Goal: Contribute content: Add original content to the website for others to see

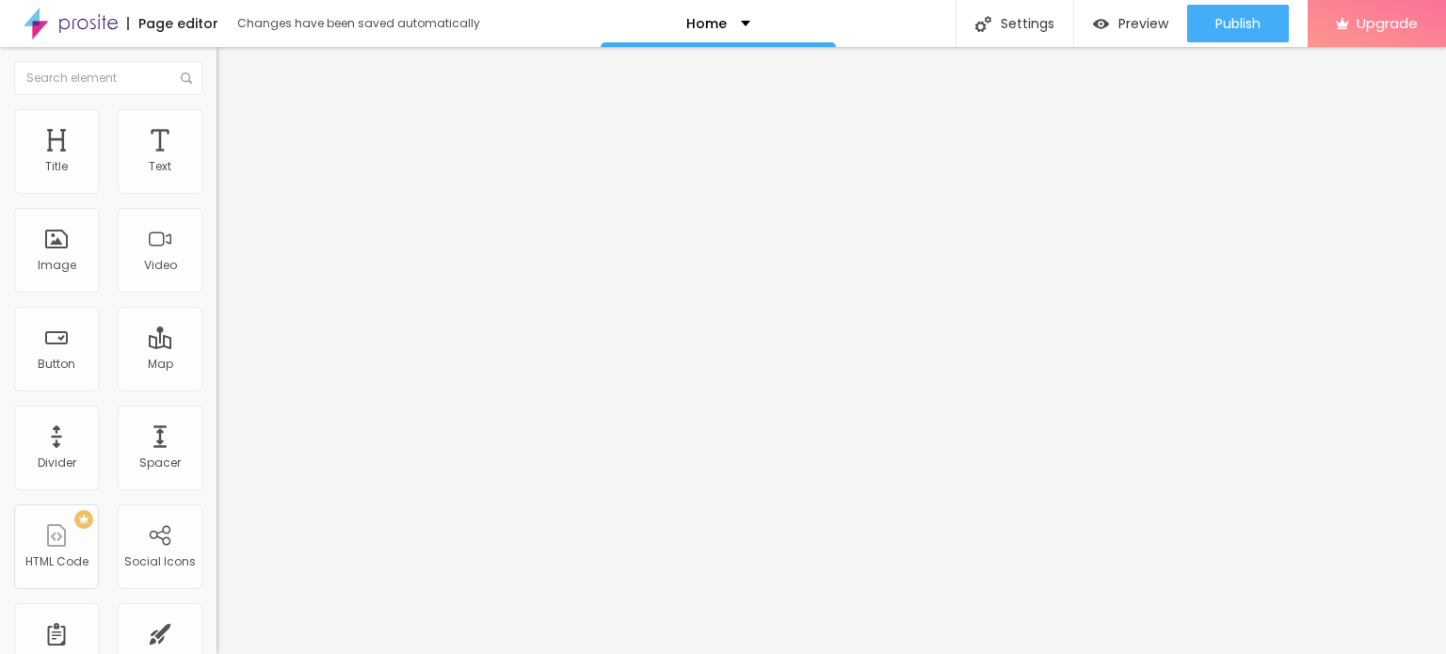
scroll to position [50, 0]
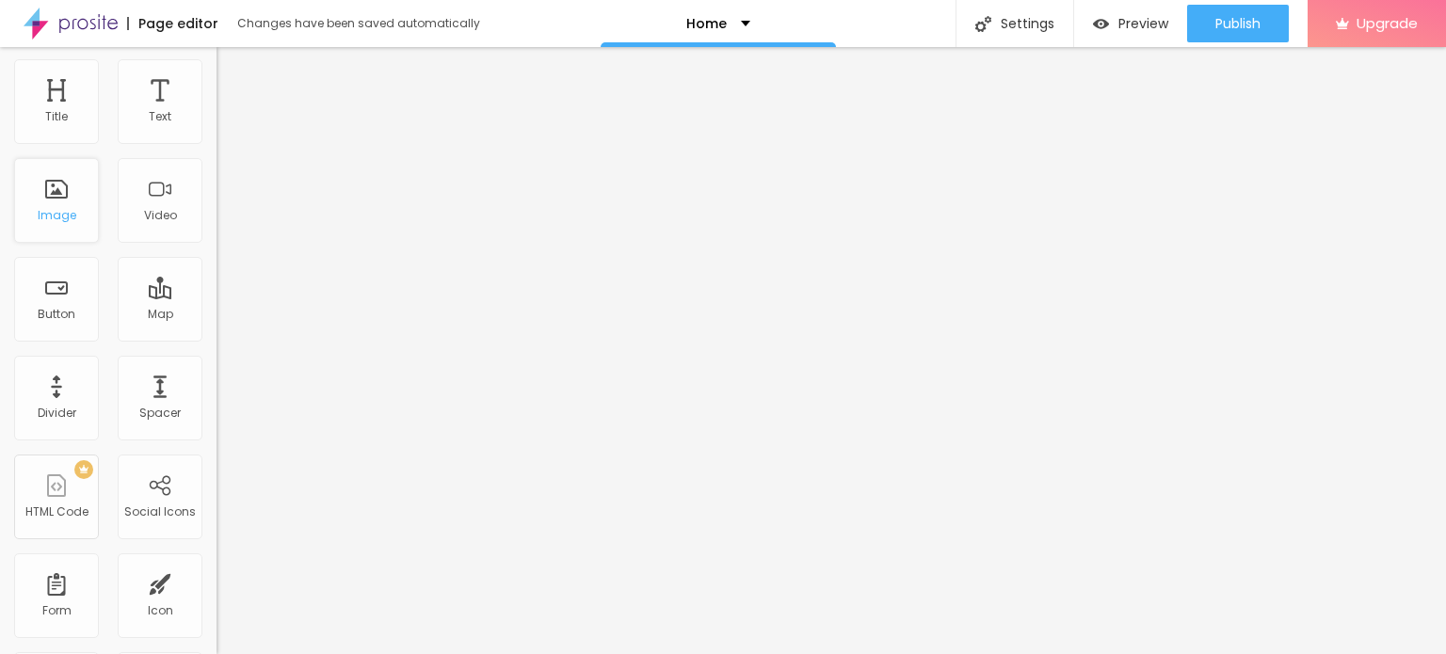
click at [58, 214] on div "Image" at bounding box center [57, 215] width 39 height 13
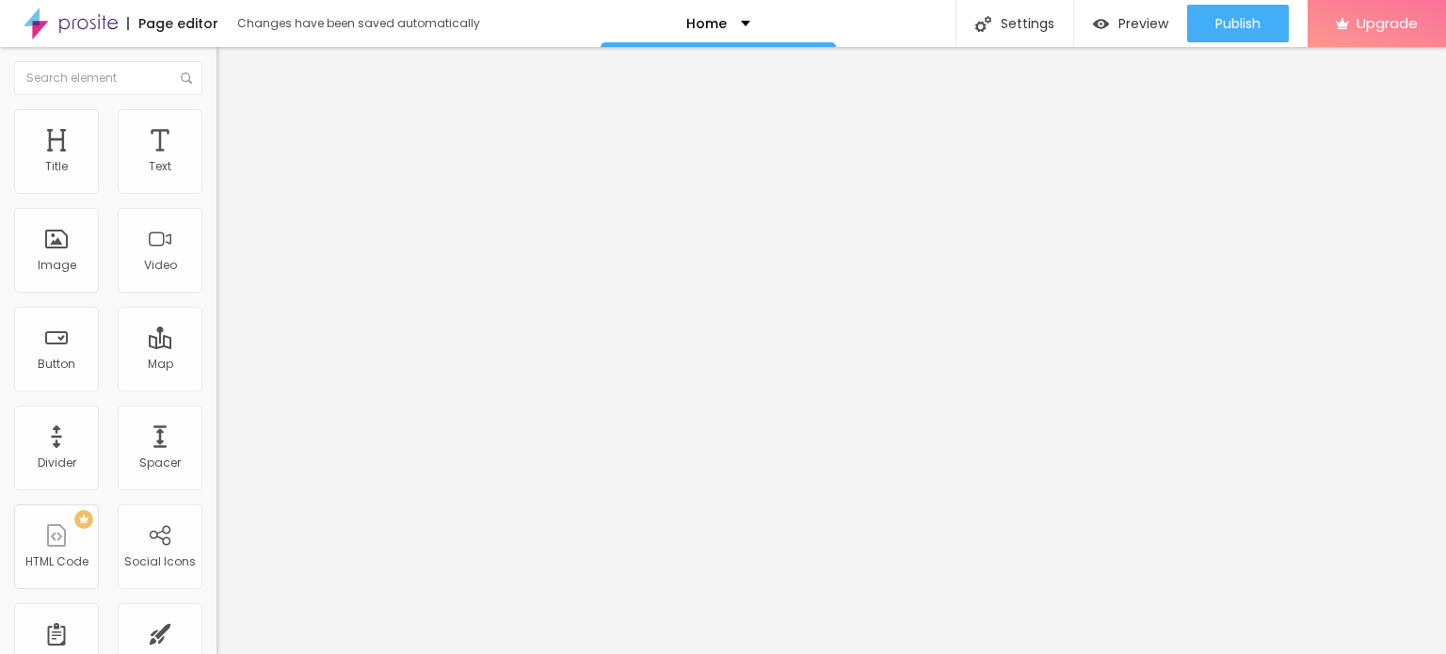
click at [217, 177] on input "Click me" at bounding box center [330, 167] width 226 height 19
paste input "Whatsapp 📞 :- 7208964547"
type input "Whatsapp 📞 :- 7208964547"
click at [217, 382] on input "https://" at bounding box center [330, 378] width 226 height 19
paste input "sexyhezal.in/"
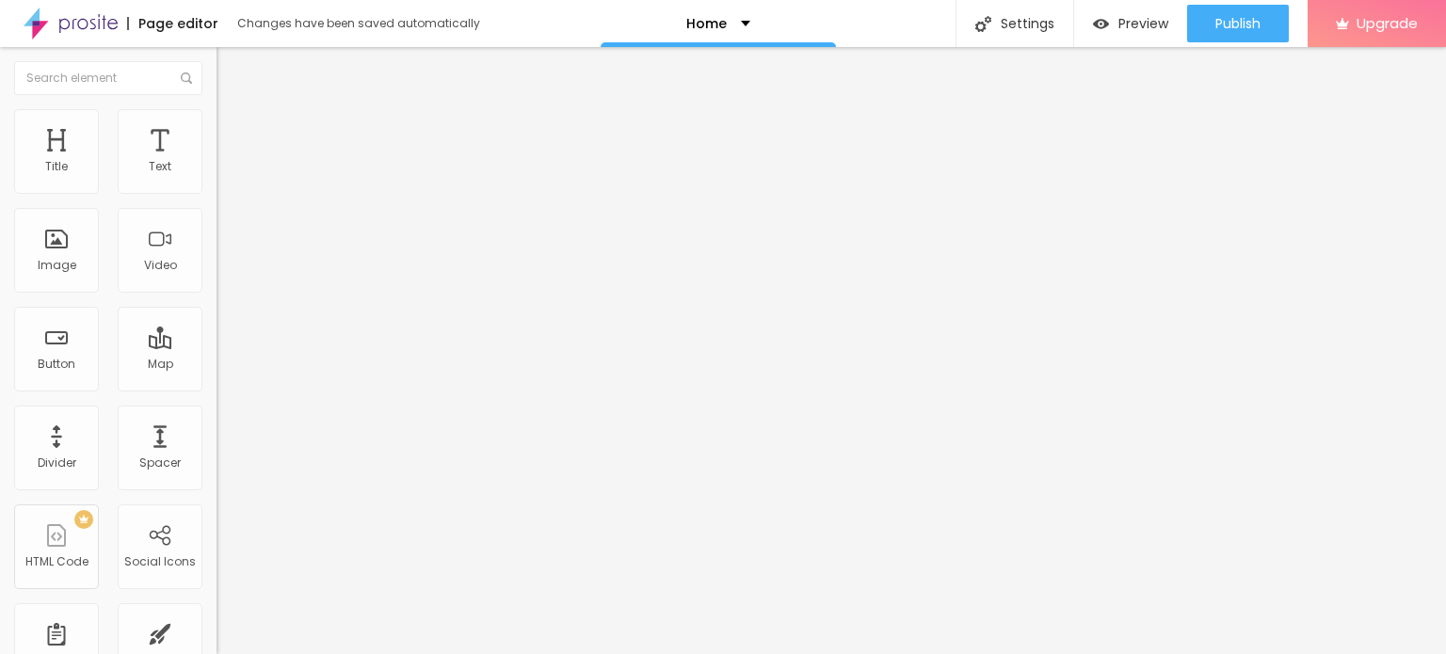
type input "https://sexyhezal.in/"
click at [217, 421] on div "Open in new tab" at bounding box center [325, 415] width 217 height 9
click at [217, 162] on span "Add image" at bounding box center [255, 154] width 77 height 16
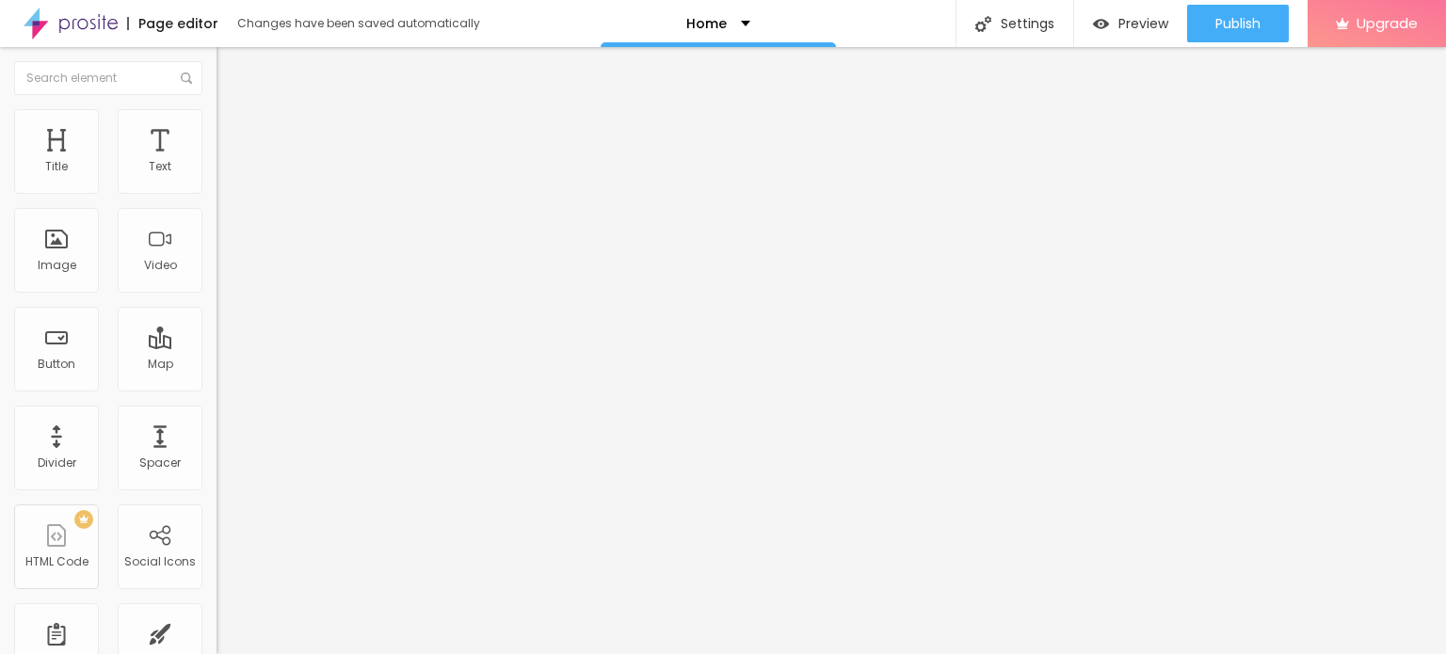
click at [217, 162] on span "Add image" at bounding box center [255, 154] width 77 height 16
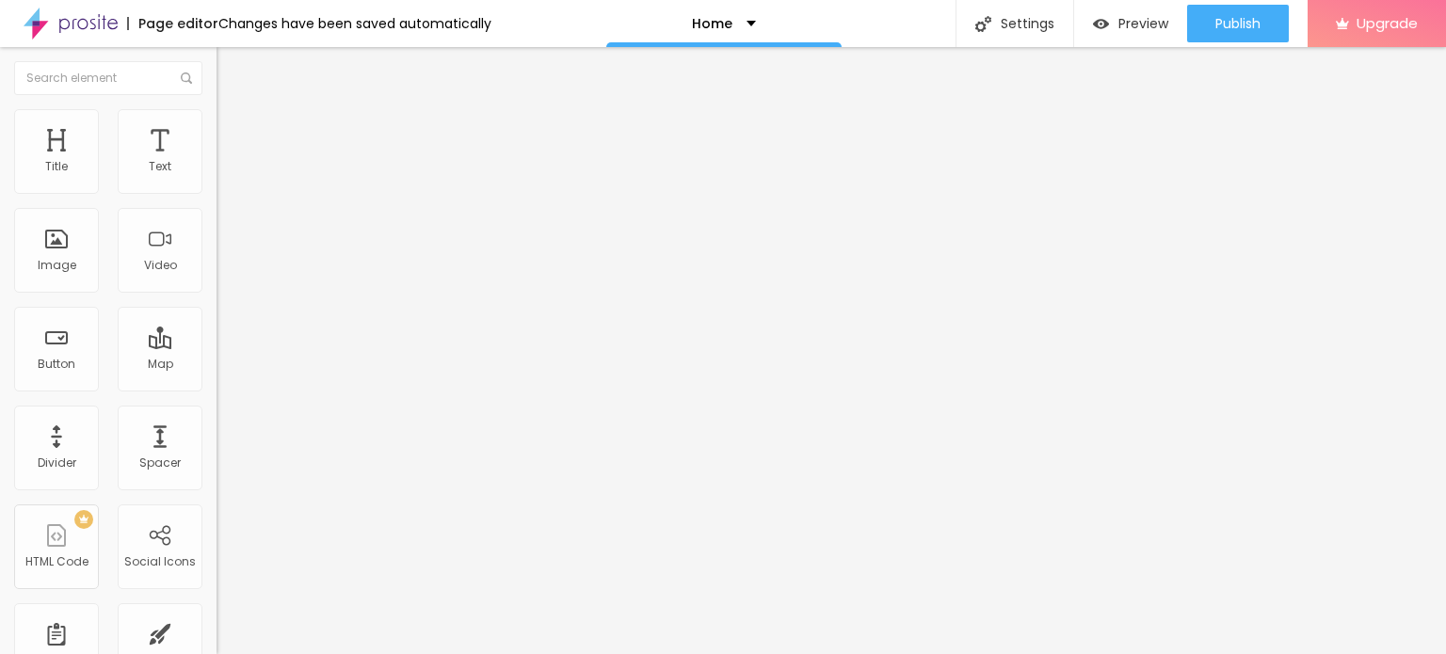
click at [217, 162] on span "Change image" at bounding box center [267, 154] width 101 height 16
